Goal: Communication & Community: Share content

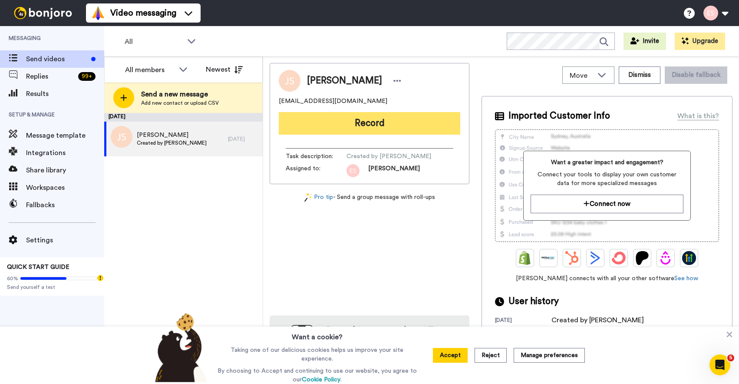
click at [373, 127] on button "Record" at bounding box center [370, 123] width 182 height 23
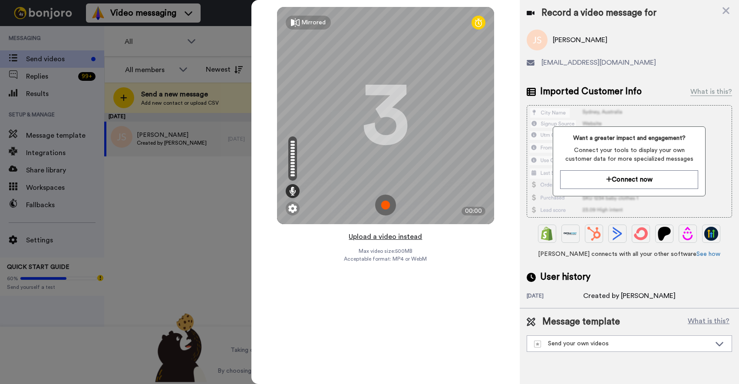
click at [387, 237] on button "Upload a video instead" at bounding box center [385, 236] width 79 height 11
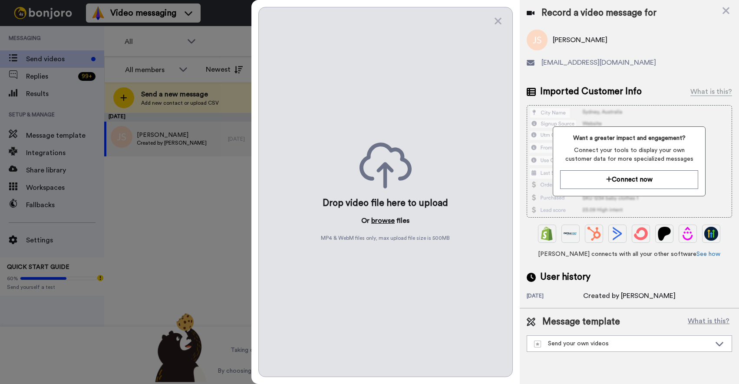
click at [388, 223] on button "browse" at bounding box center [382, 220] width 23 height 10
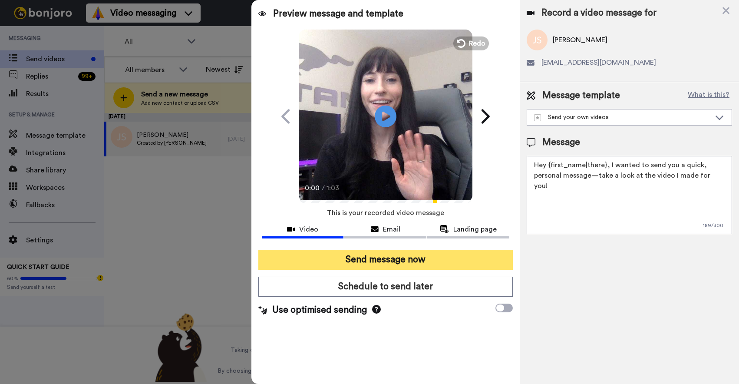
click at [385, 258] on button "Send message now" at bounding box center [385, 260] width 254 height 20
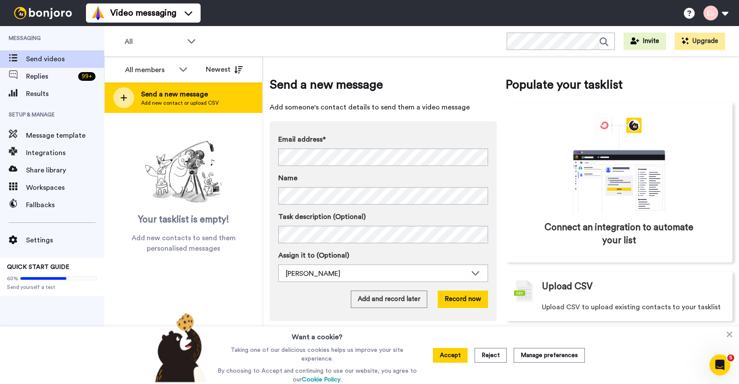
click at [178, 96] on span "Send a new message" at bounding box center [180, 94] width 78 height 10
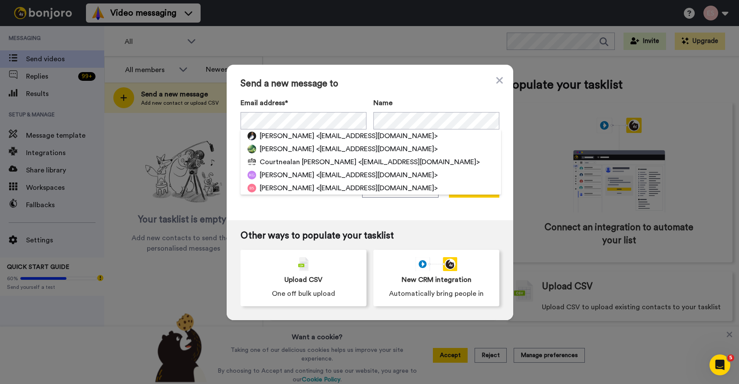
click at [425, 87] on span "Send a new message to" at bounding box center [370, 84] width 259 height 10
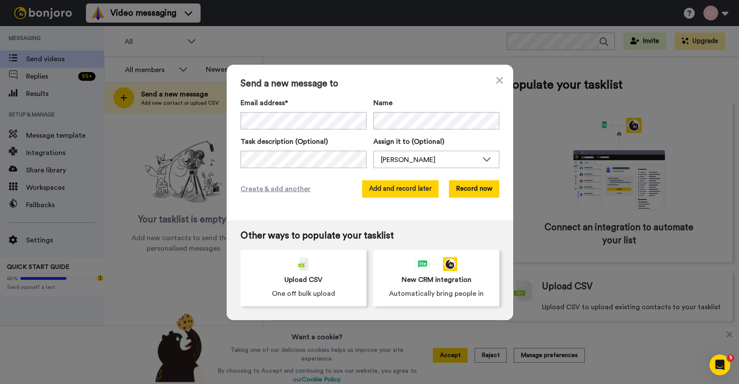
click at [416, 193] on button "Add and record later" at bounding box center [400, 188] width 76 height 17
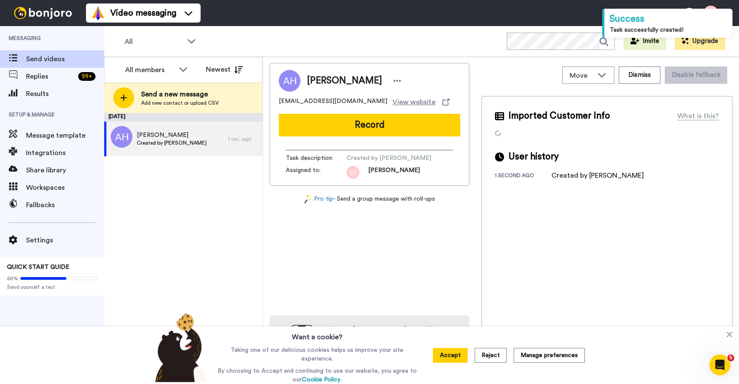
click at [362, 130] on button "Record" at bounding box center [370, 125] width 182 height 23
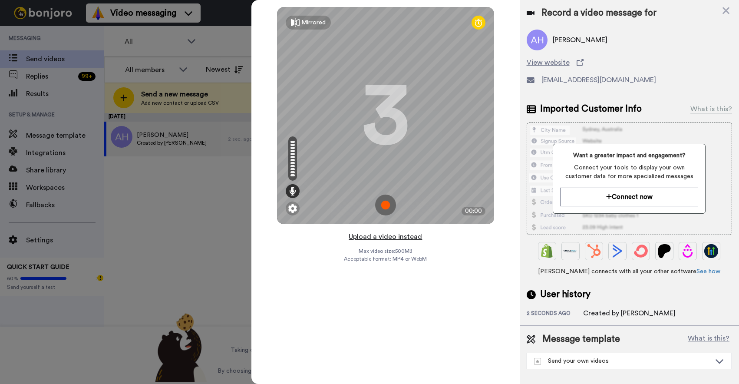
click at [381, 238] on button "Upload a video instead" at bounding box center [385, 236] width 79 height 11
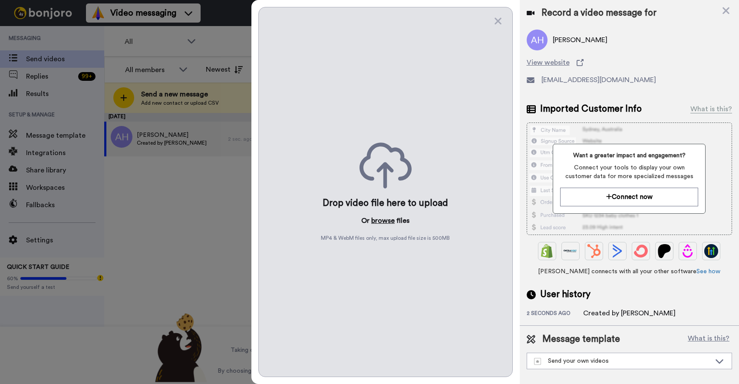
click at [379, 220] on button "browse" at bounding box center [382, 220] width 23 height 10
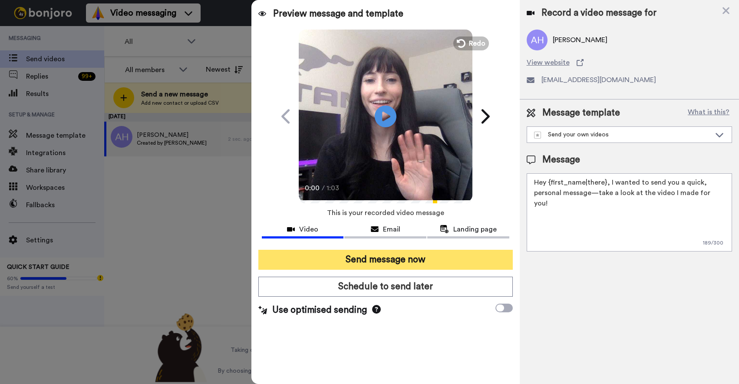
click at [354, 263] on button "Send message now" at bounding box center [385, 260] width 254 height 20
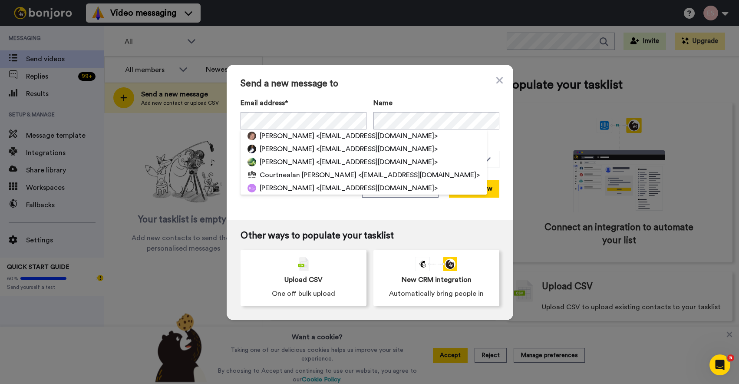
click at [395, 78] on div "Send a new message to Email address* Alexander Hoffman <alex@trophyclassrealest…" at bounding box center [370, 142] width 287 height 155
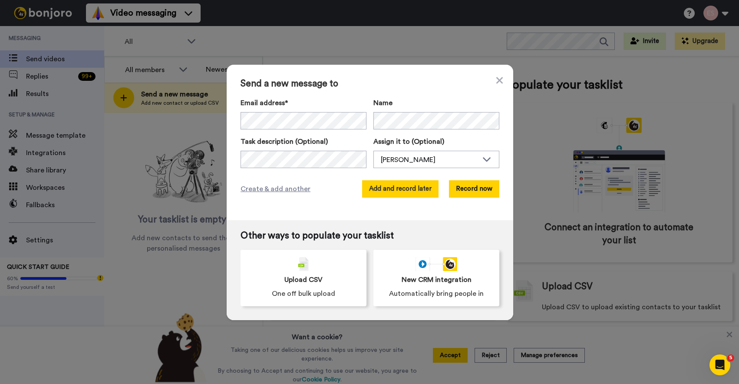
click at [394, 193] on button "Add and record later" at bounding box center [400, 188] width 76 height 17
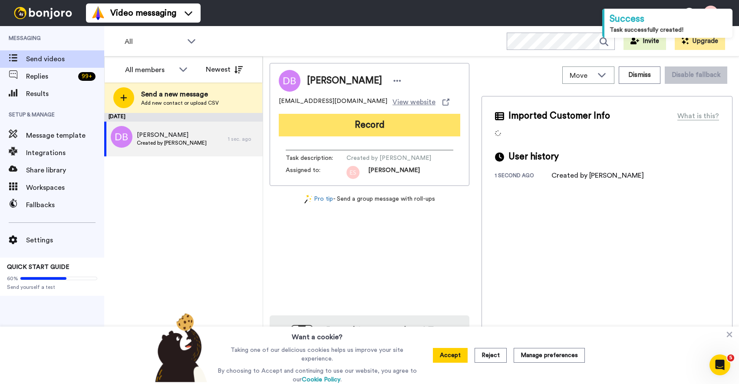
click at [365, 121] on button "Record" at bounding box center [370, 125] width 182 height 23
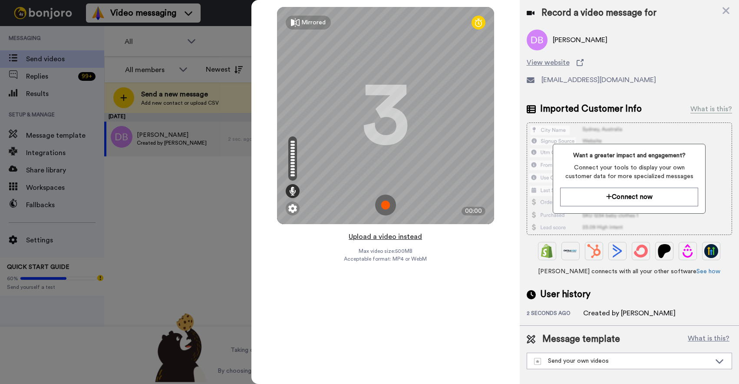
click at [386, 233] on button "Upload a video instead" at bounding box center [385, 236] width 79 height 11
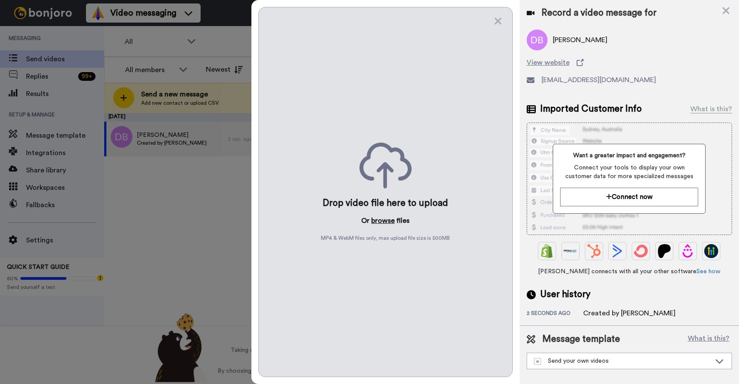
click at [384, 219] on button "browse" at bounding box center [382, 220] width 23 height 10
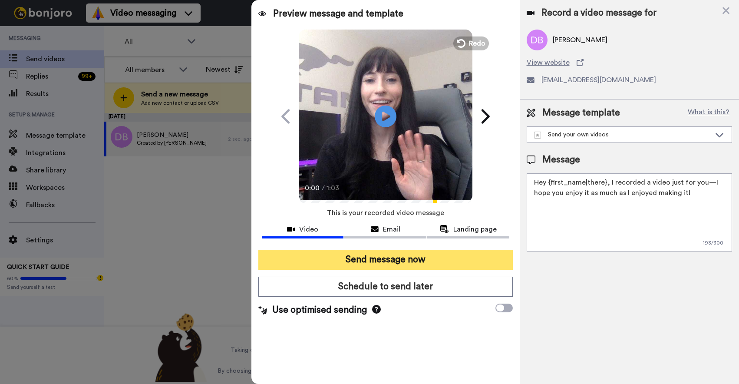
click at [361, 257] on button "Send message now" at bounding box center [385, 260] width 254 height 20
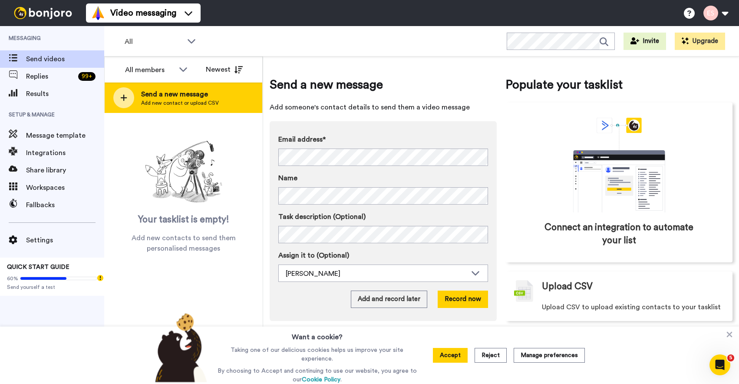
click at [184, 96] on span "Send a new message" at bounding box center [180, 94] width 78 height 10
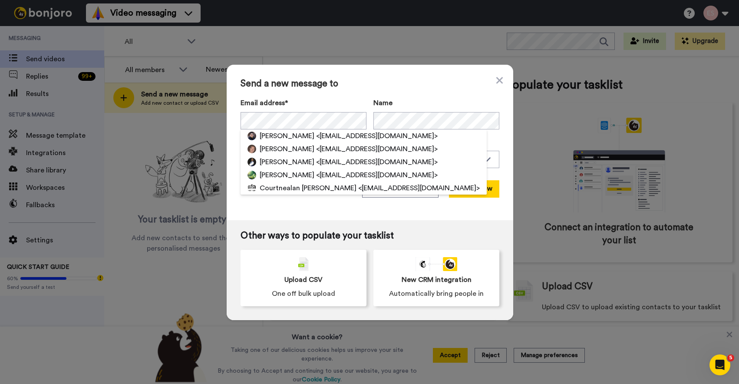
click at [367, 100] on div "Email address* [PERSON_NAME] <[EMAIL_ADDRESS][DOMAIN_NAME]> [PERSON_NAME] <[PER…" at bounding box center [370, 114] width 259 height 32
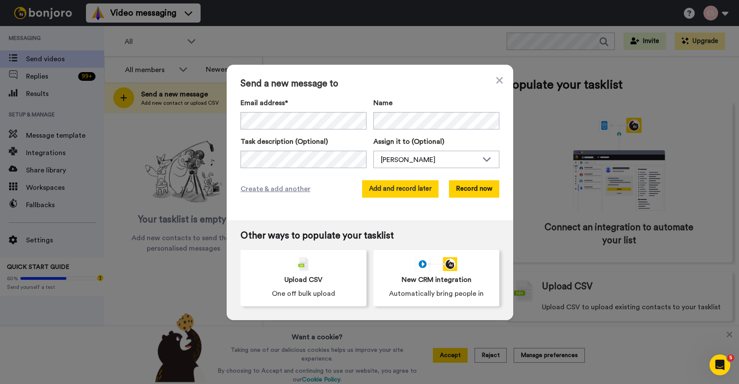
click at [400, 191] on button "Add and record later" at bounding box center [400, 188] width 76 height 17
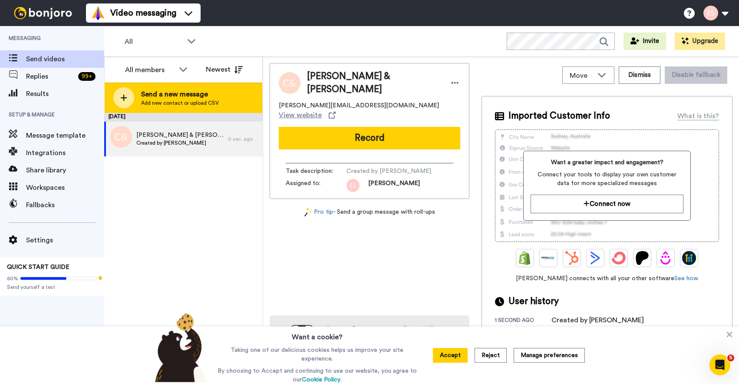
click at [215, 106] on div "Send a new message Add new contact or upload CSV" at bounding box center [184, 98] width 158 height 30
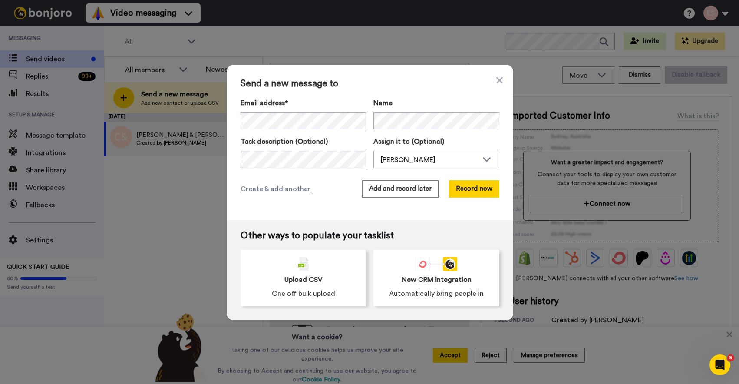
click at [176, 152] on div "Send a new message to Email address* Name Task description (Optional) Assign it…" at bounding box center [369, 192] width 739 height 384
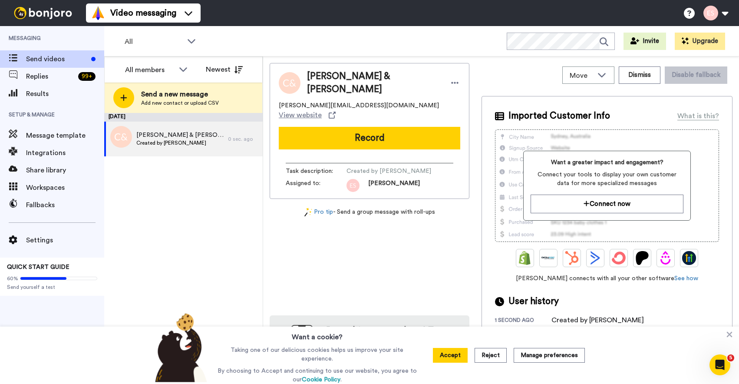
click at [180, 143] on span "Created by [PERSON_NAME]" at bounding box center [179, 142] width 87 height 7
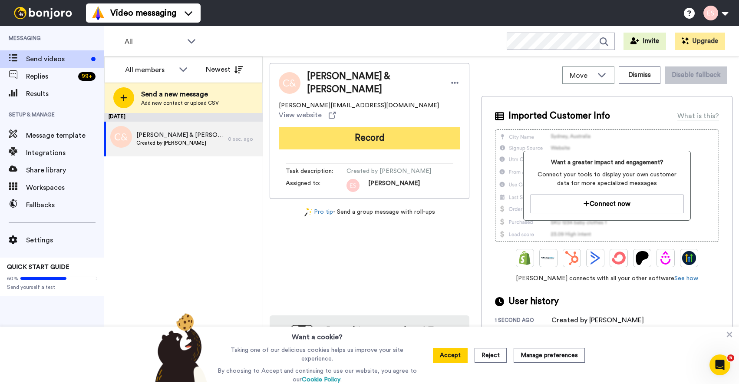
click at [348, 127] on button "Record" at bounding box center [370, 138] width 182 height 23
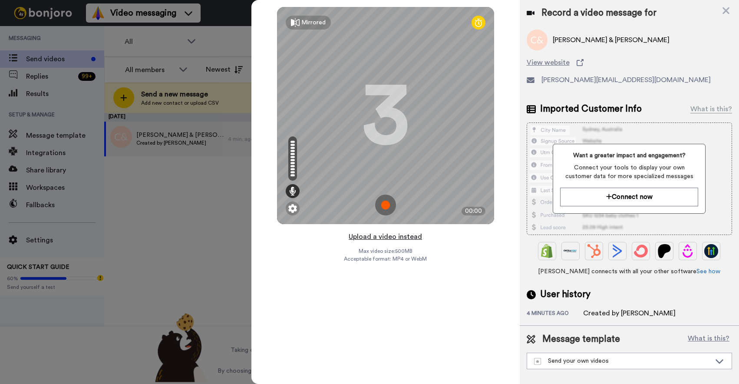
click at [403, 236] on button "Upload a video instead" at bounding box center [385, 236] width 79 height 11
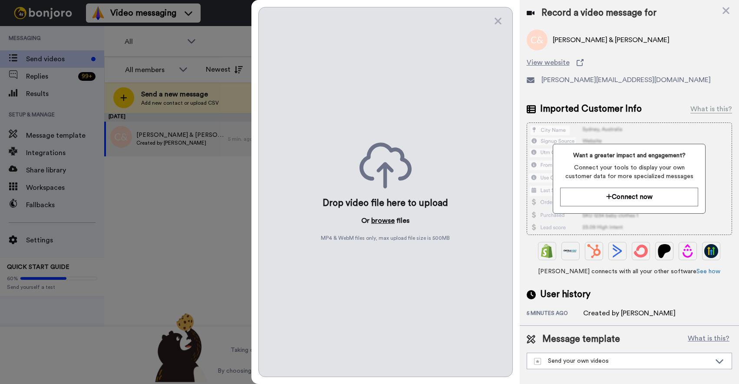
click at [380, 221] on button "browse" at bounding box center [382, 220] width 23 height 10
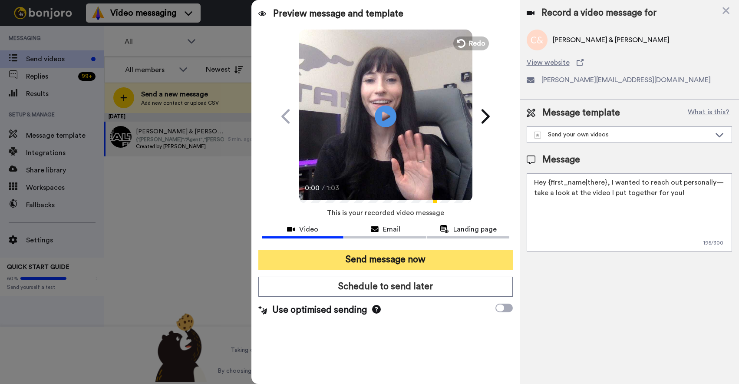
click at [390, 261] on button "Send message now" at bounding box center [385, 260] width 254 height 20
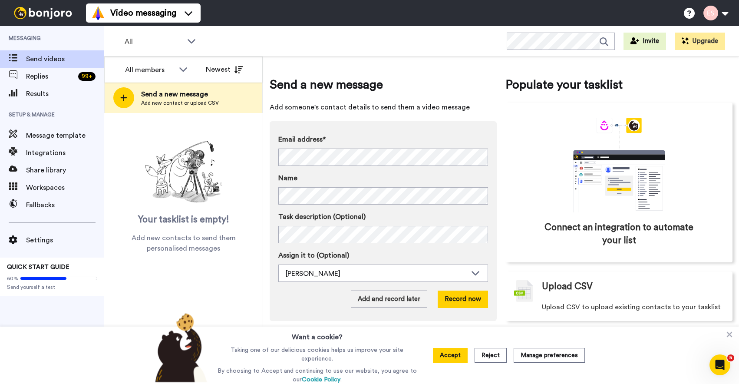
click at [222, 98] on div "Send a new message Add new contact or upload CSV" at bounding box center [184, 98] width 158 height 30
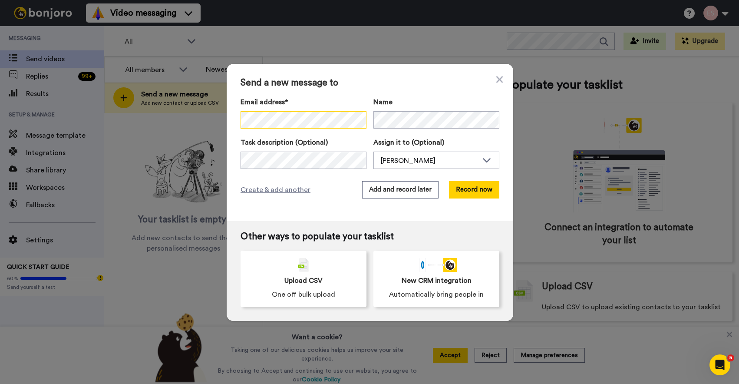
click at [347, 116] on div at bounding box center [304, 119] width 126 height 17
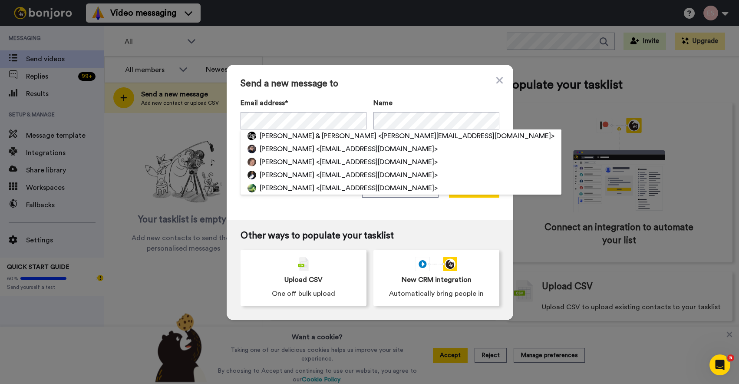
click at [402, 83] on span "Send a new message to" at bounding box center [370, 84] width 259 height 10
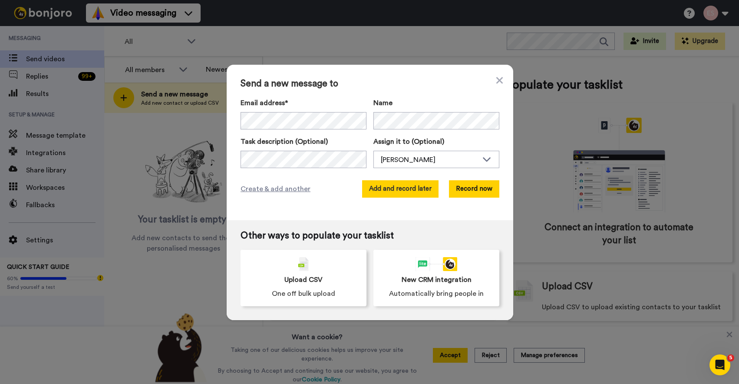
click at [413, 183] on button "Add and record later" at bounding box center [400, 188] width 76 height 17
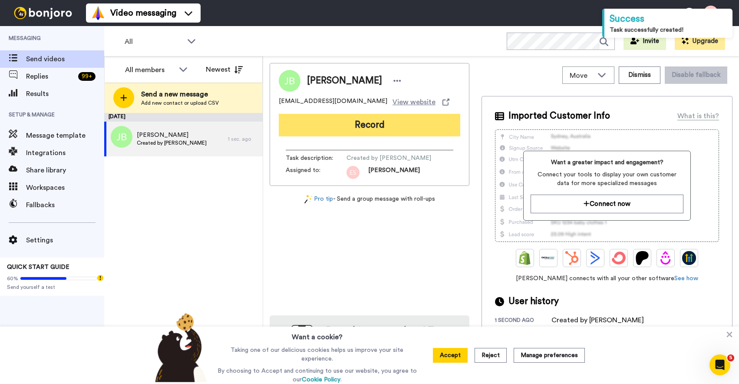
click at [366, 114] on button "Record" at bounding box center [370, 125] width 182 height 23
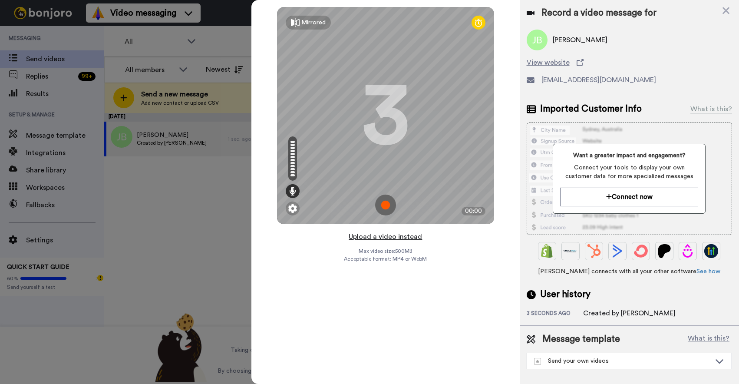
click at [384, 235] on button "Upload a video instead" at bounding box center [385, 236] width 79 height 11
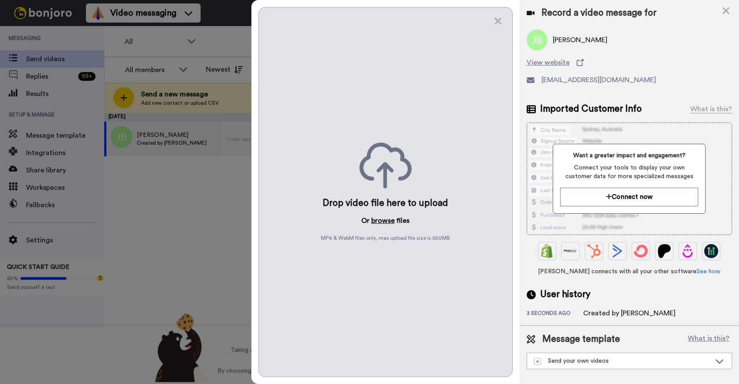
click at [389, 221] on button "browse" at bounding box center [382, 220] width 23 height 10
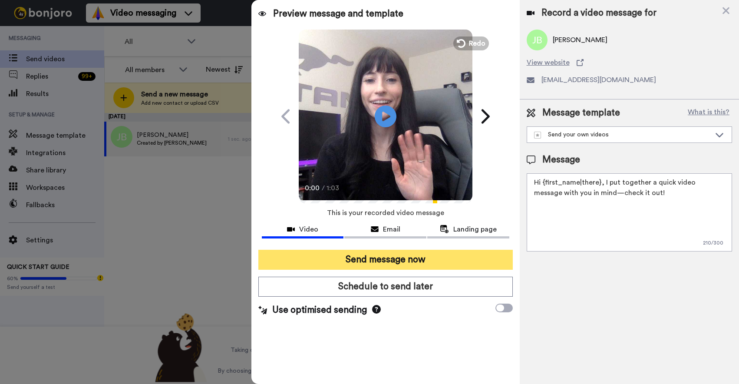
click at [381, 262] on button "Send message now" at bounding box center [385, 260] width 254 height 20
